Goal: Transaction & Acquisition: Purchase product/service

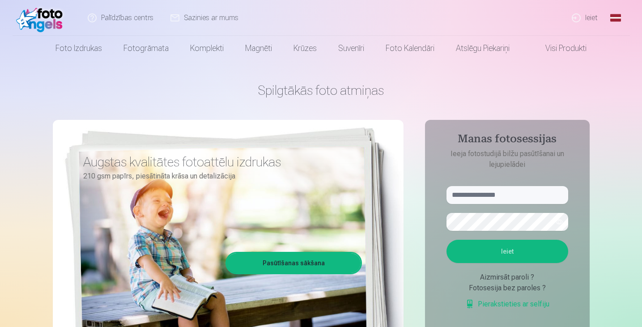
click at [593, 17] on link "Ieiet" at bounding box center [585, 18] width 43 height 36
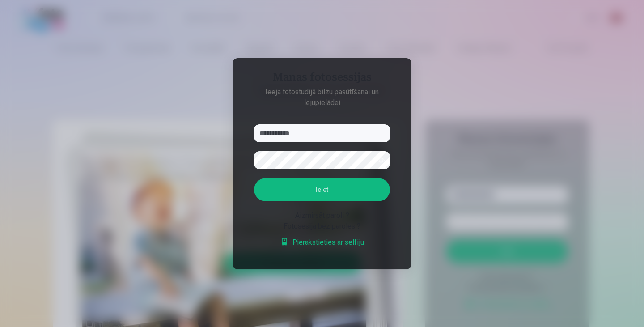
type input "**********"
click at [325, 179] on button "Ieiet" at bounding box center [322, 189] width 136 height 23
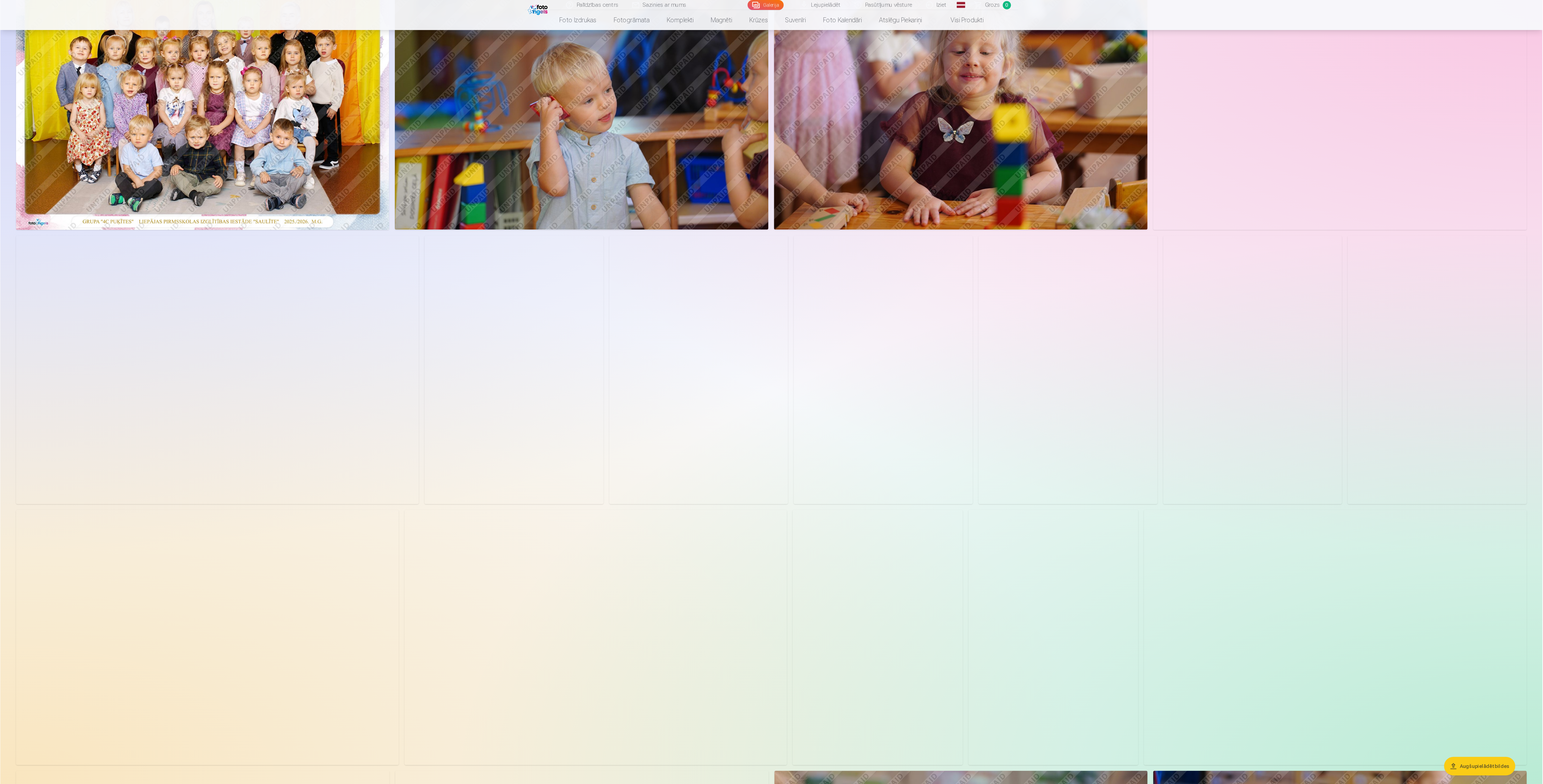
scroll to position [80, 0]
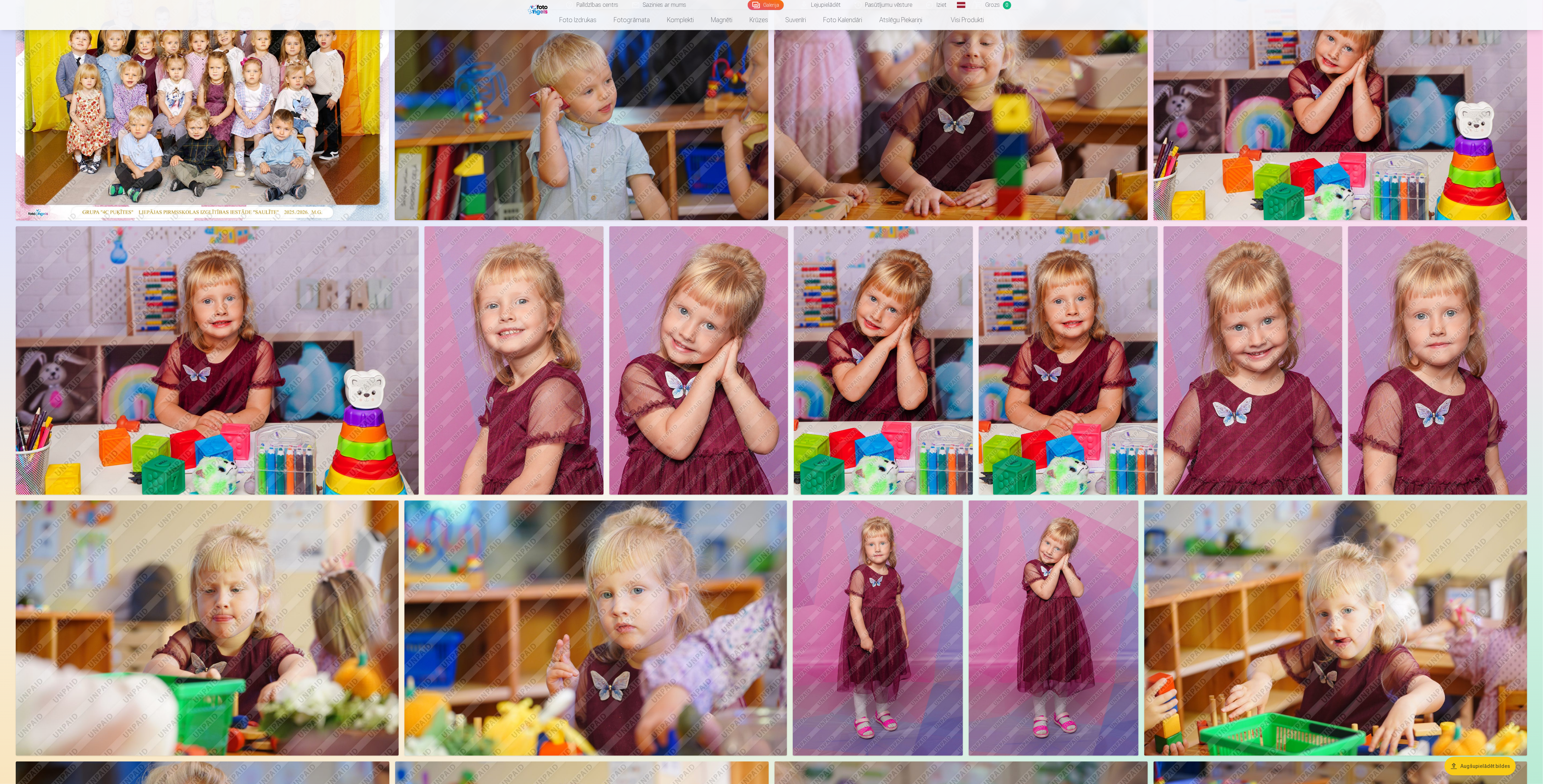
click at [220, 261] on img at bounding box center [207, 627] width 383 height 255
click at [512, 261] on img at bounding box center [514, 360] width 179 height 269
click at [512, 261] on img at bounding box center [1437, 360] width 179 height 269
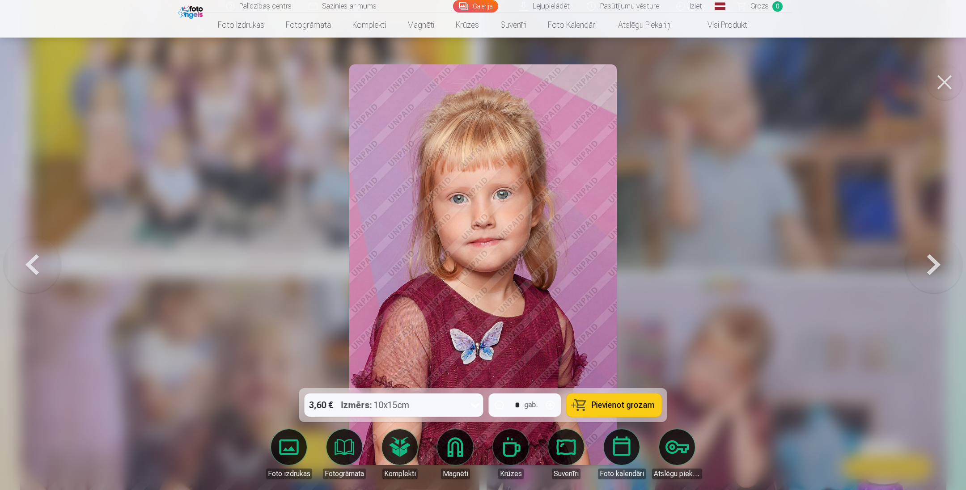
click at [470, 326] on icon at bounding box center [475, 405] width 14 height 14
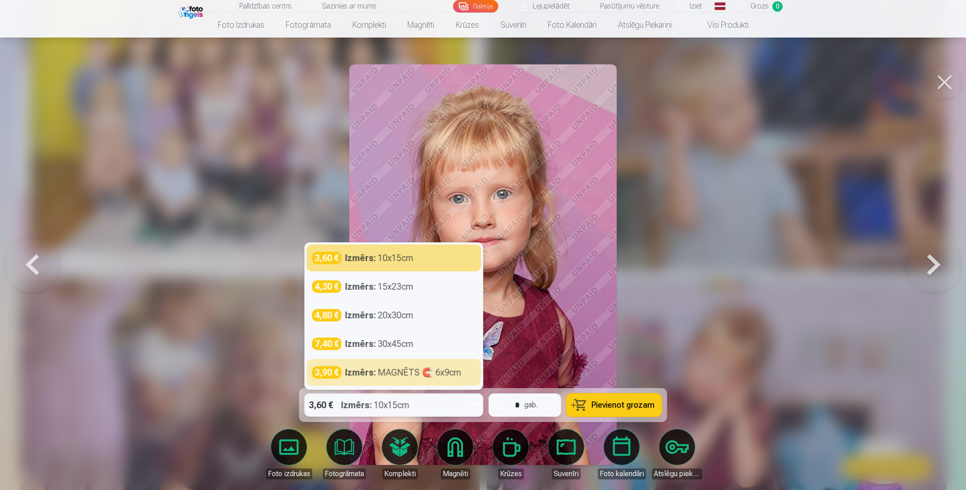
click at [620, 326] on span "Pievienot grozam" at bounding box center [623, 405] width 63 height 8
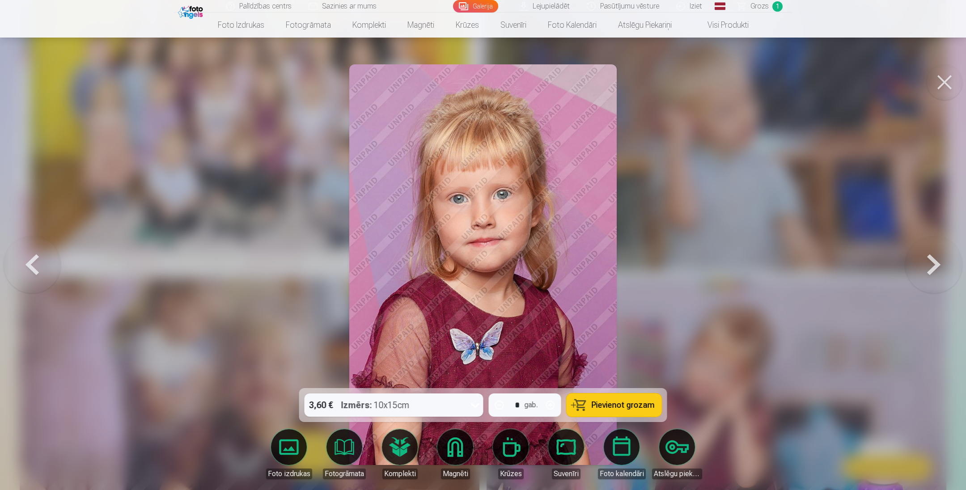
click at [641, 84] on button at bounding box center [945, 82] width 36 height 36
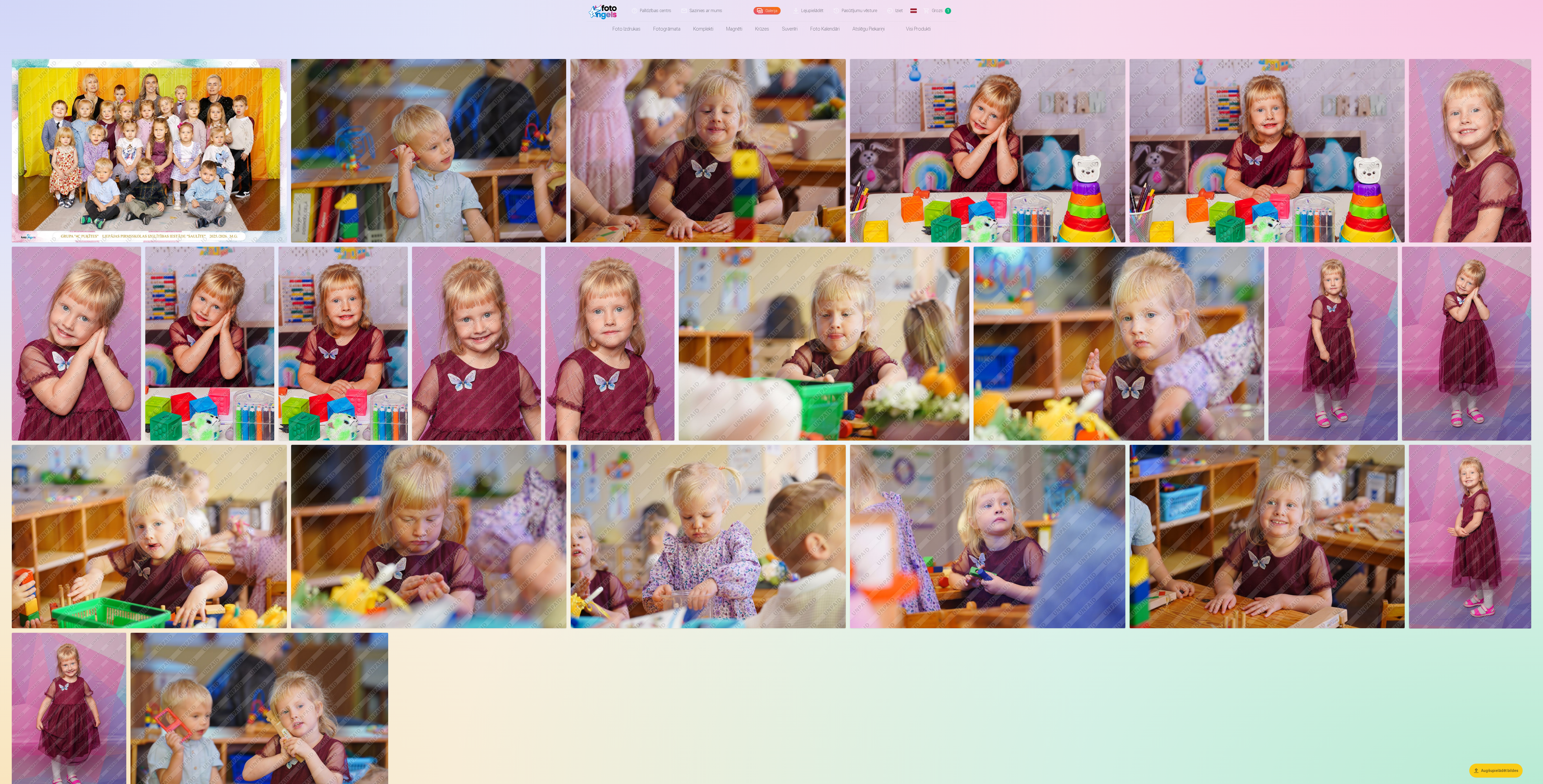
click at [384, 195] on img at bounding box center [824, 343] width 291 height 194
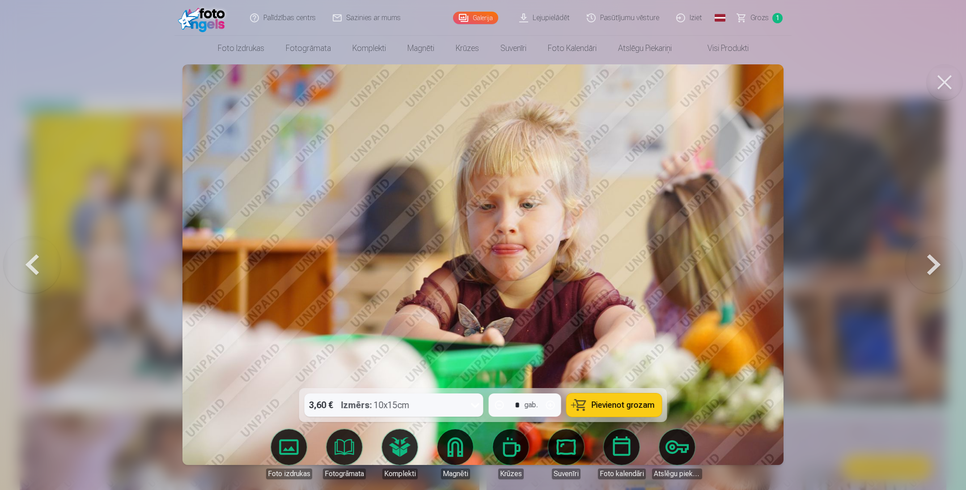
click at [635, 326] on span "Pievienot grozam" at bounding box center [623, 405] width 63 height 8
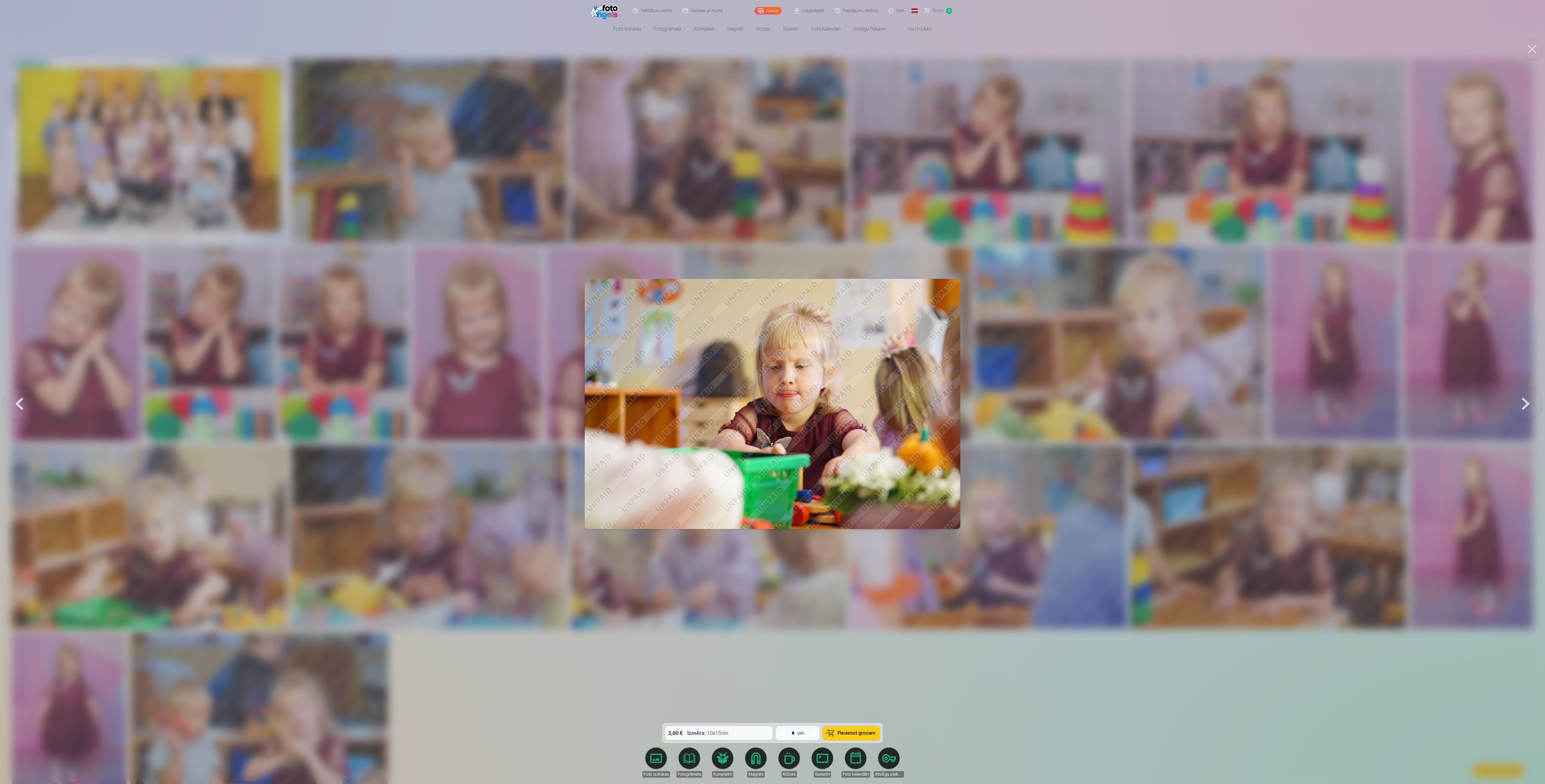
click at [384, 43] on button at bounding box center [1532, 49] width 22 height 22
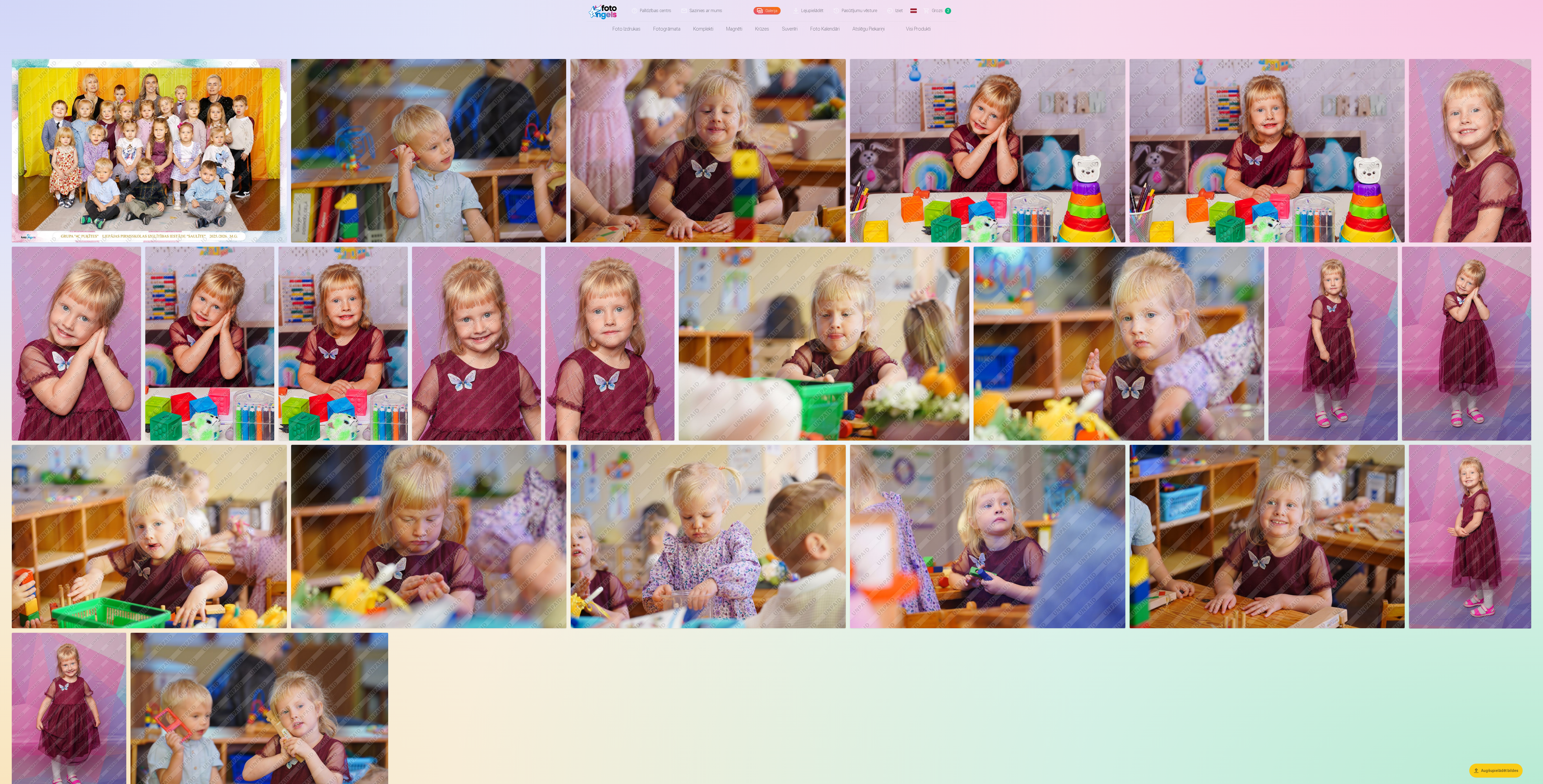
click at [384, 195] on img at bounding box center [1333, 343] width 129 height 194
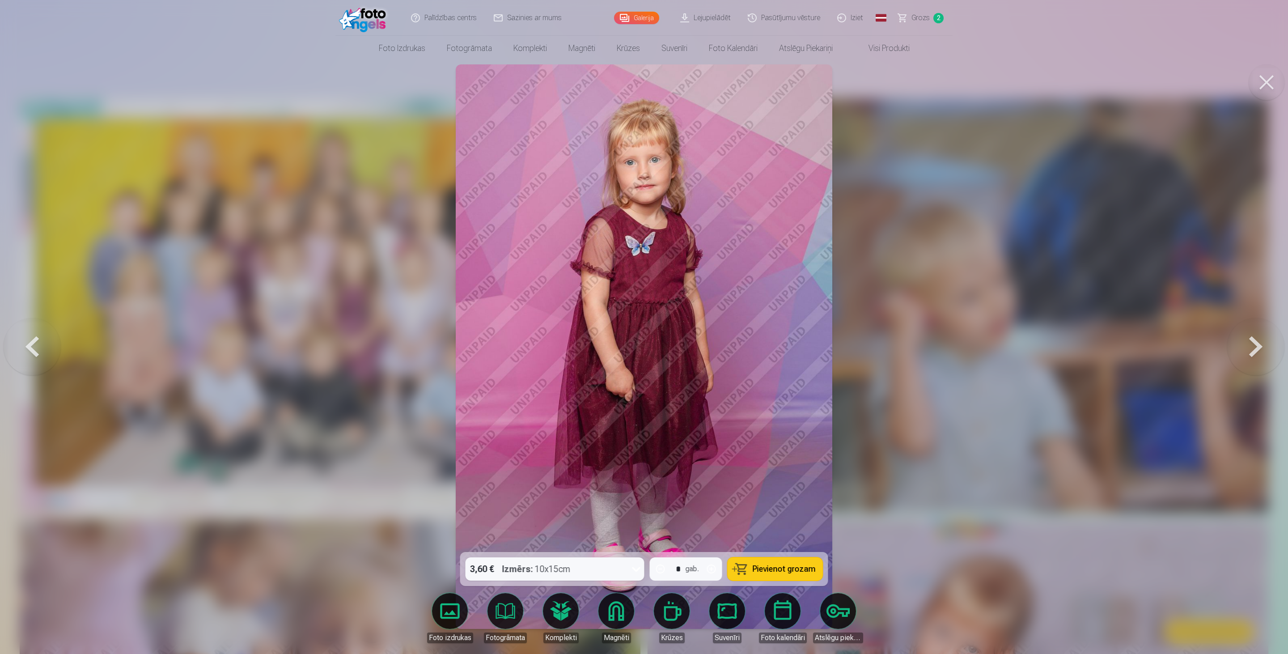
click at [641, 326] on span "Pievienot grozam" at bounding box center [784, 569] width 63 height 8
click at [641, 20] on span "Grozs" at bounding box center [920, 18] width 18 height 11
